Goal: Task Accomplishment & Management: Complete application form

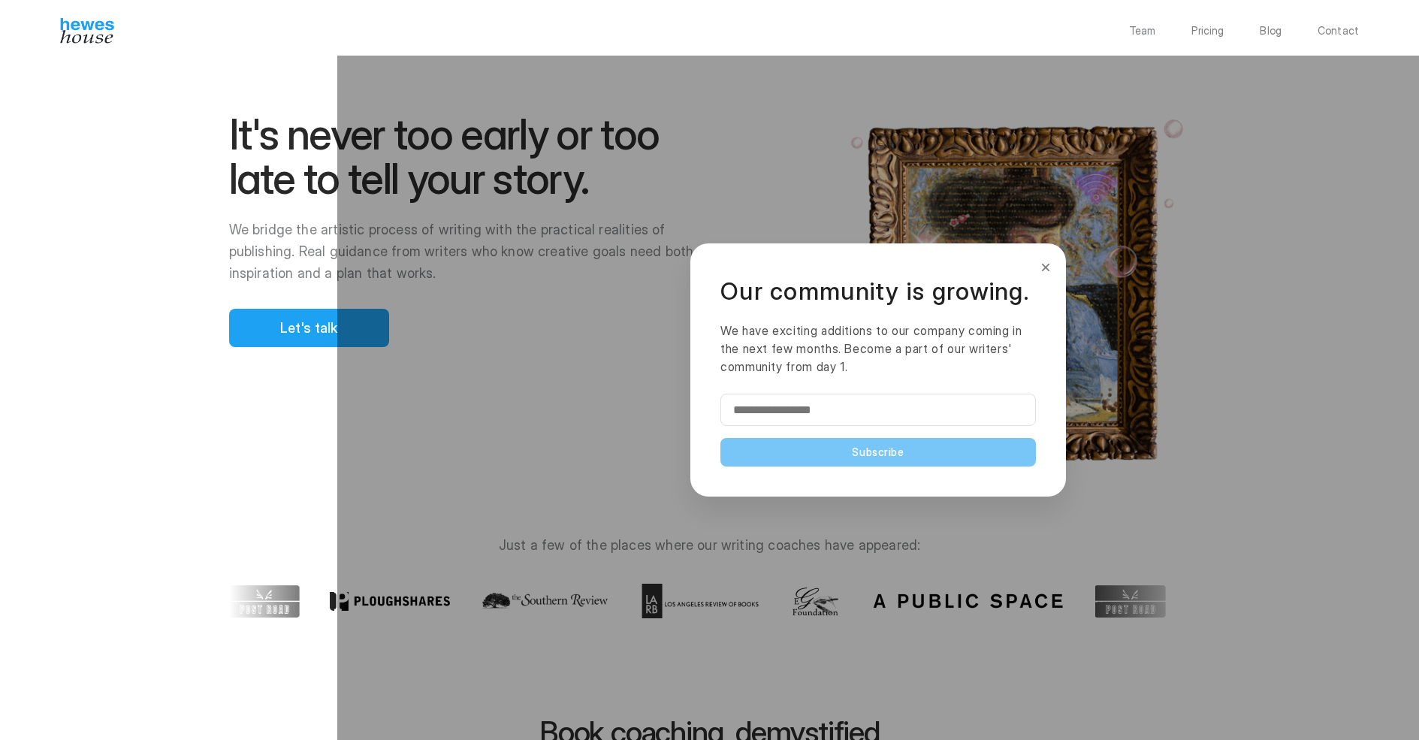
scroll to position [2918, 0]
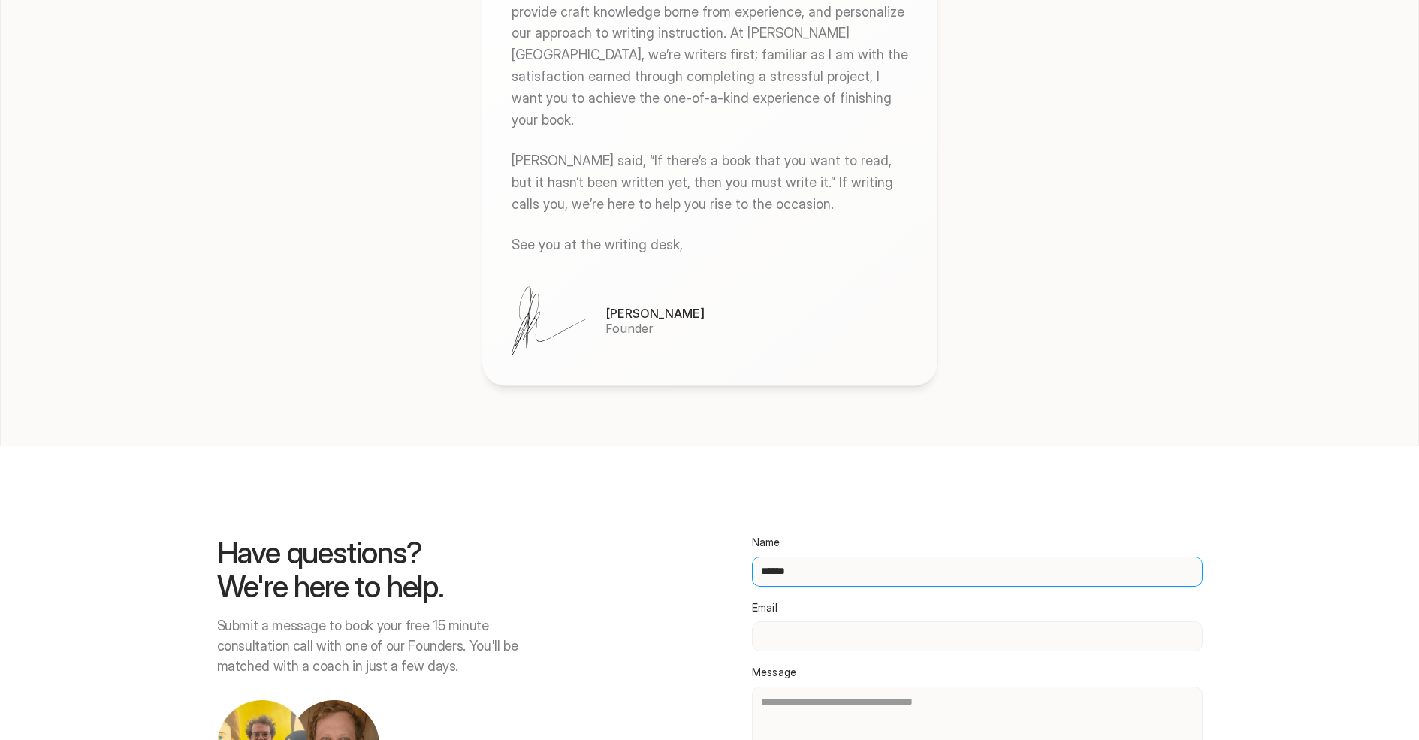
type input "******"
type input "**********"
